Goal: Task Accomplishment & Management: Manage account settings

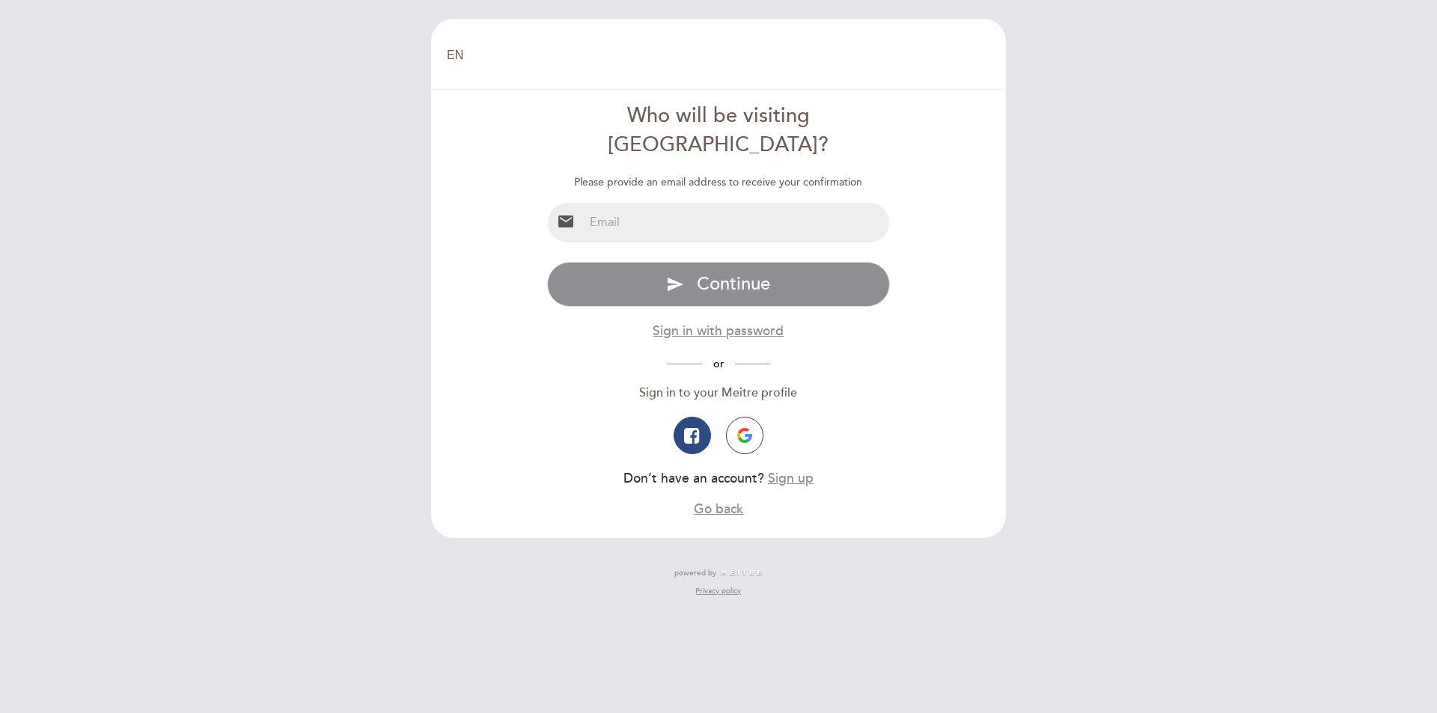
drag, startPoint x: 646, startPoint y: 195, endPoint x: 670, endPoint y: 207, distance: 26.4
click at [646, 203] on input "email" at bounding box center [737, 223] width 306 height 40
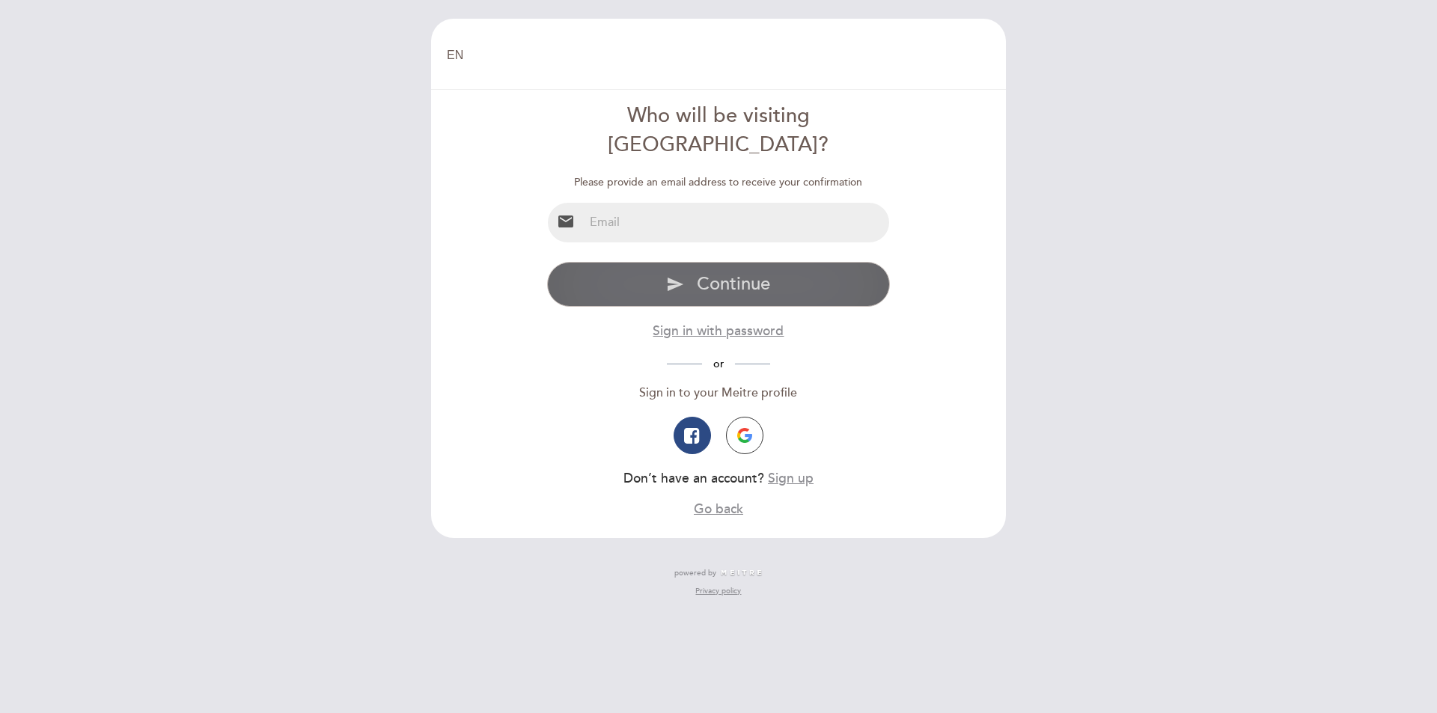
type input "[PERSON_NAME][EMAIL_ADDRESS][DOMAIN_NAME]"
click at [793, 262] on button "send Continue" at bounding box center [718, 284] width 343 height 45
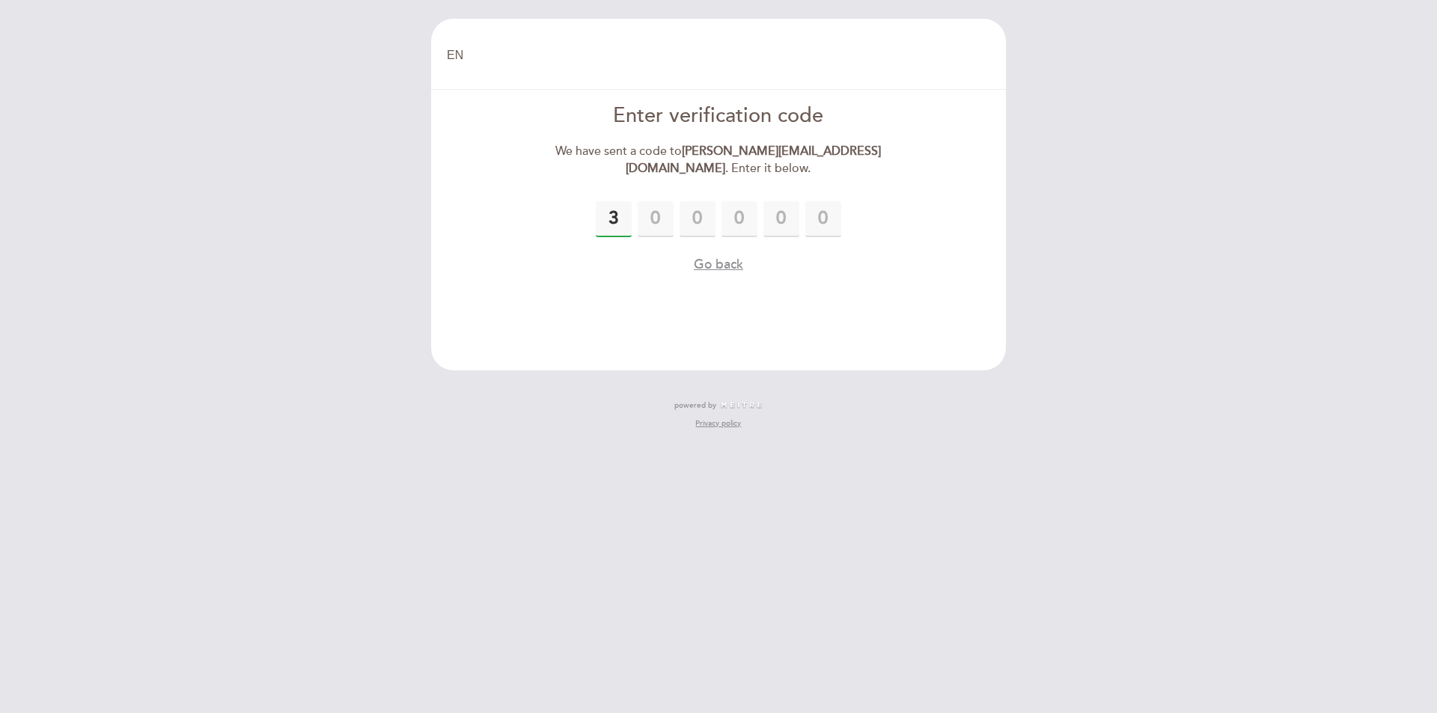
type input "3"
type input "7"
type input "5"
type input "8"
type input "3"
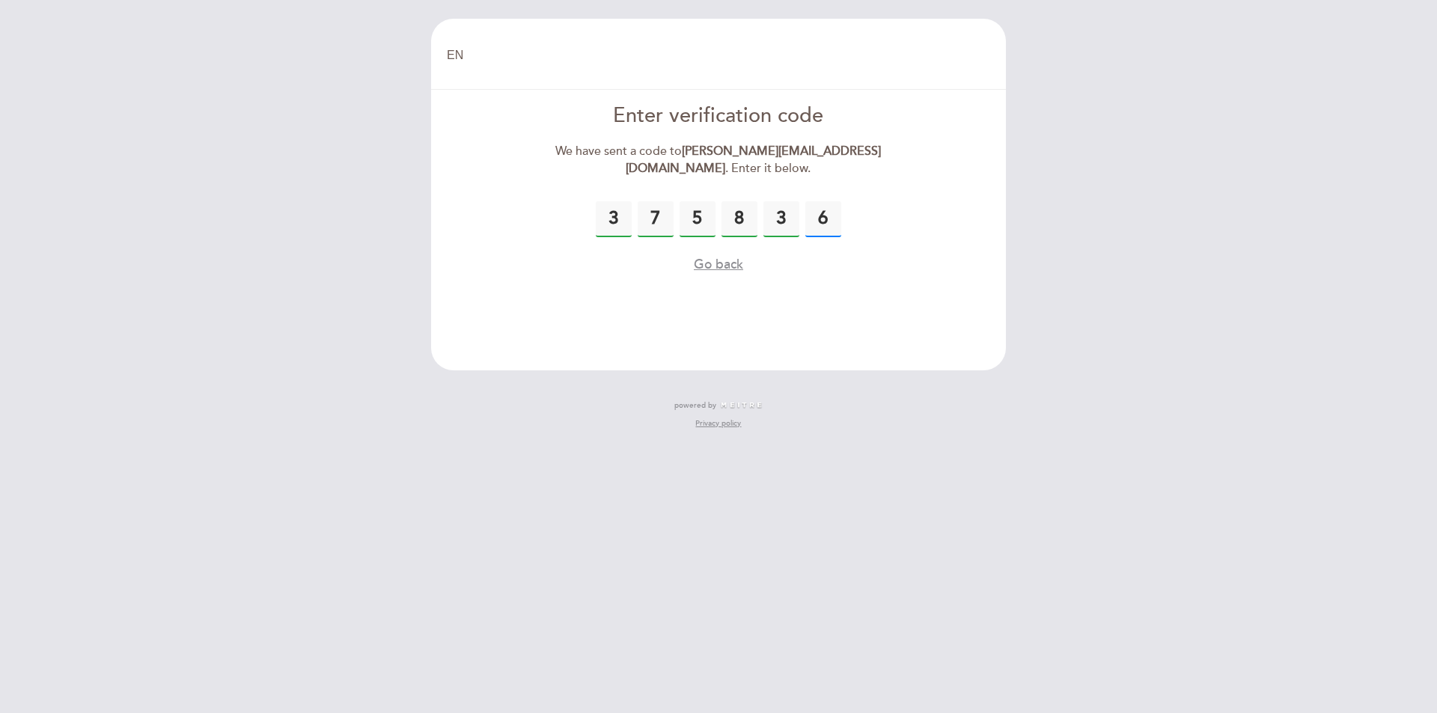
type input "6"
